Goal: Ask a question

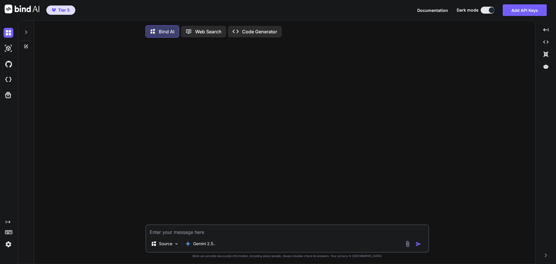
type textarea "x"
click at [210, 243] on p "Gemini 2.5.." at bounding box center [204, 244] width 22 height 6
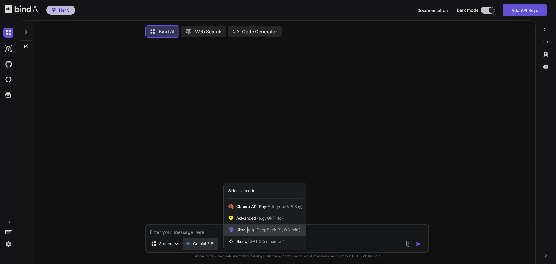
click at [248, 232] on span "(e.g. DeepSeek R1, O3-mini)" at bounding box center [273, 229] width 55 height 5
type textarea "x"
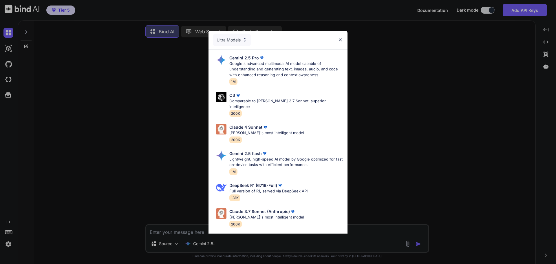
click at [440, 85] on div "Ultra Models Gemini 2.5 Pro Google's advanced multimodal AI model capable of un…" at bounding box center [278, 132] width 556 height 264
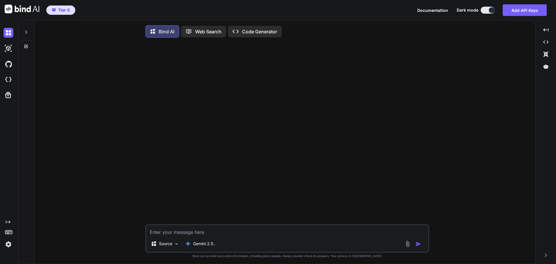
click at [356, 117] on div at bounding box center [288, 133] width 283 height 182
click at [549, 69] on div at bounding box center [546, 66] width 16 height 10
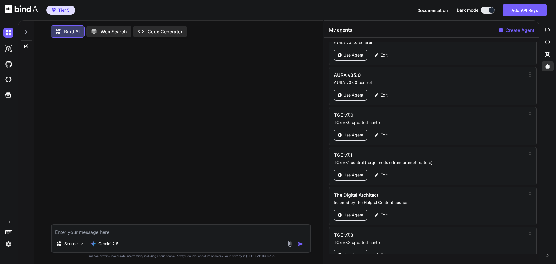
scroll to position [27065, 0]
click at [384, 94] on p "Edit" at bounding box center [383, 95] width 7 height 6
